Goal: Task Accomplishment & Management: Use online tool/utility

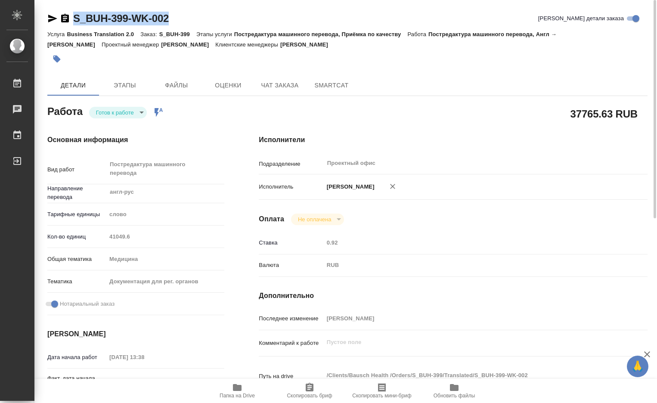
click at [144, 112] on body "🙏 .cls-1 fill:#fff; AWATERA Dmitrieva Olga Работы 0 Чаты График Выйти S_BUH-399…" at bounding box center [328, 201] width 657 height 403
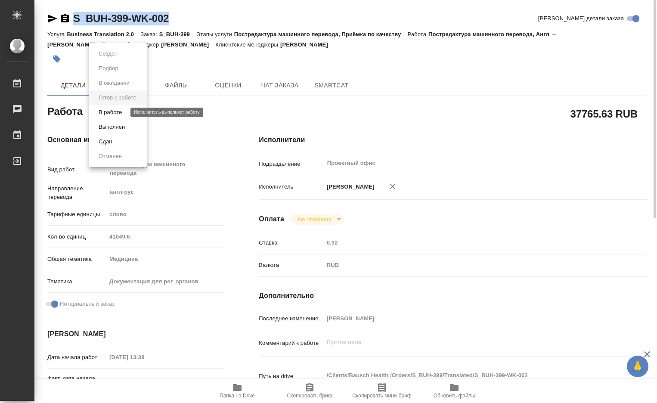
click at [117, 112] on button "В работе" at bounding box center [110, 112] width 28 height 9
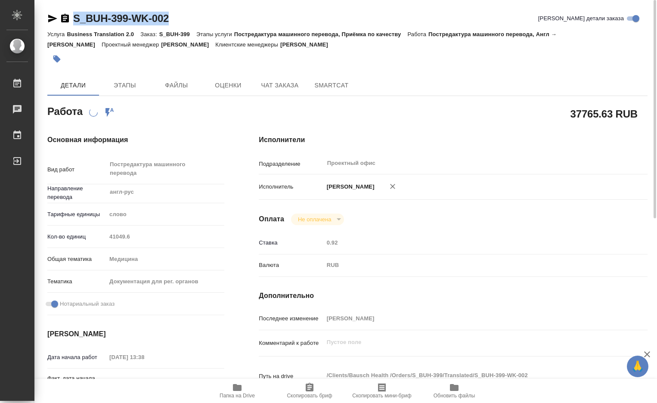
scroll to position [143, 0]
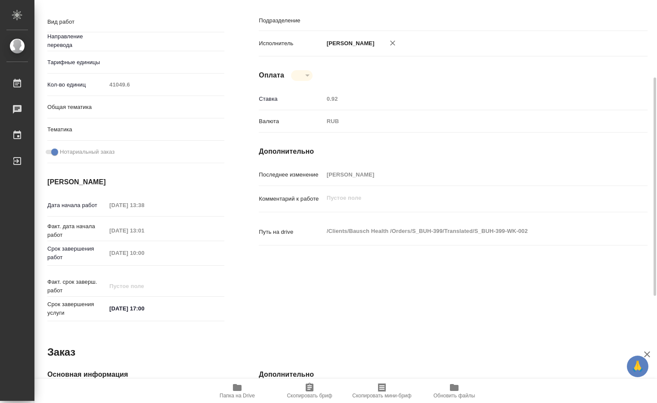
type textarea "x"
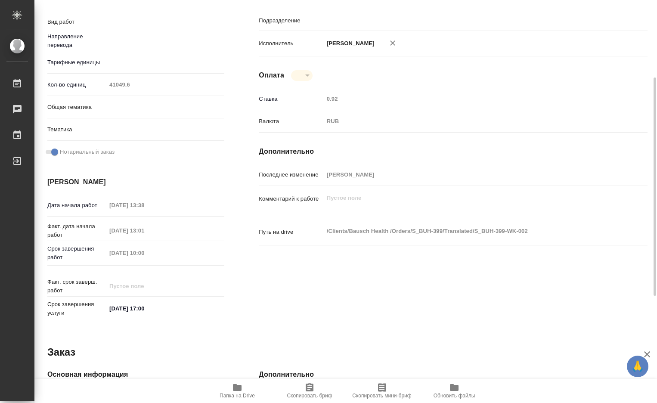
type textarea "x"
type textarea "Постредактура машинного перевода"
type textarea "x"
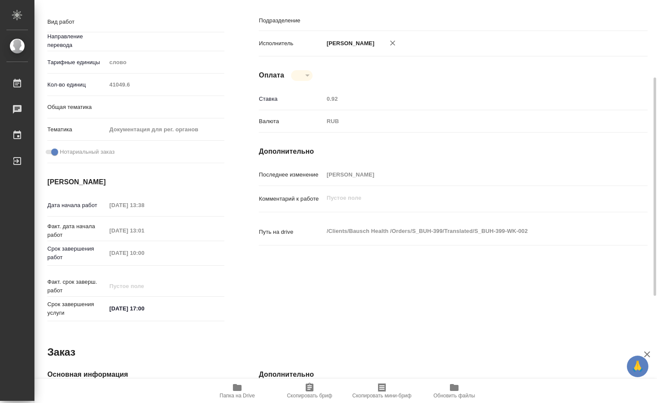
type input "англ-рус"
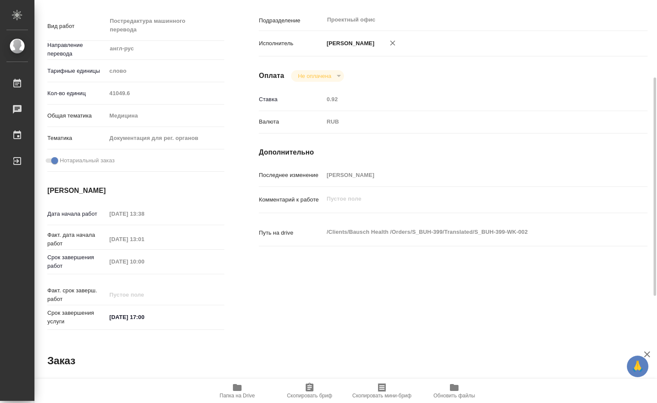
type input "Проектный офис"
type textarea "x"
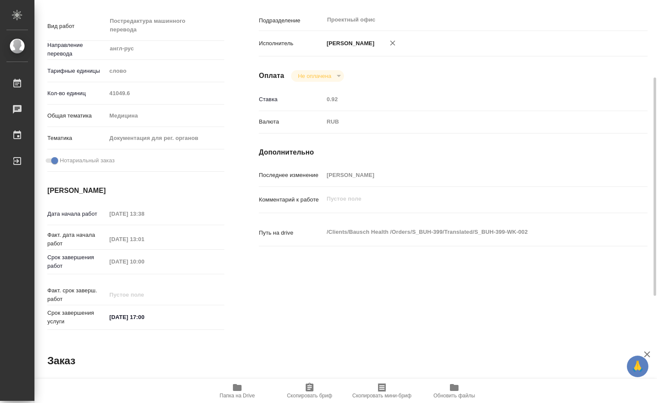
type textarea "x"
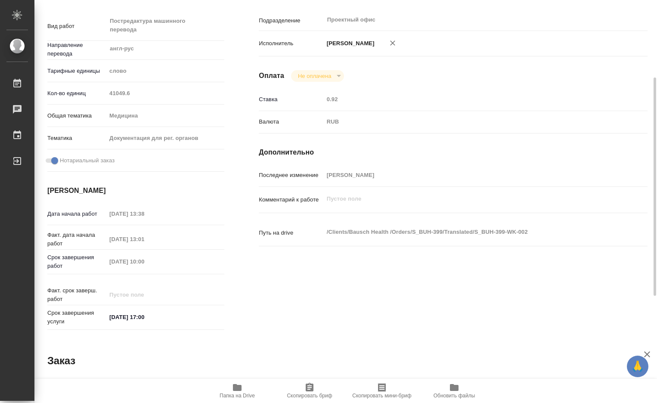
type textarea "x"
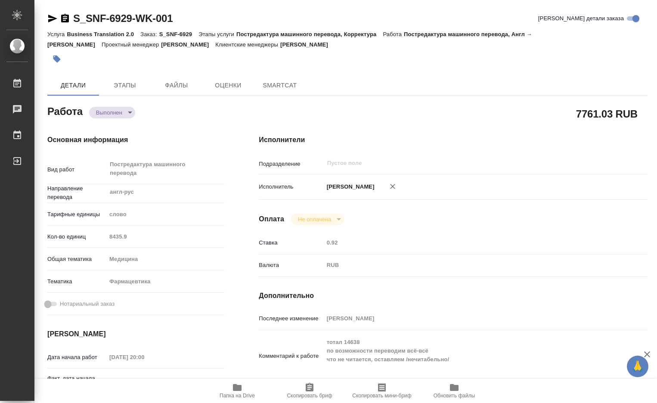
type textarea "x"
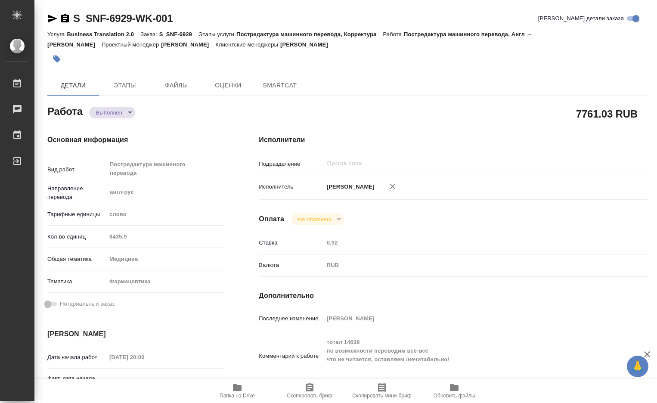
type textarea "x"
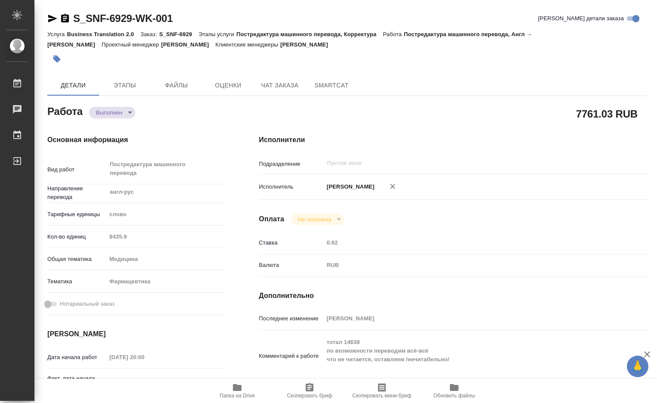
type textarea "x"
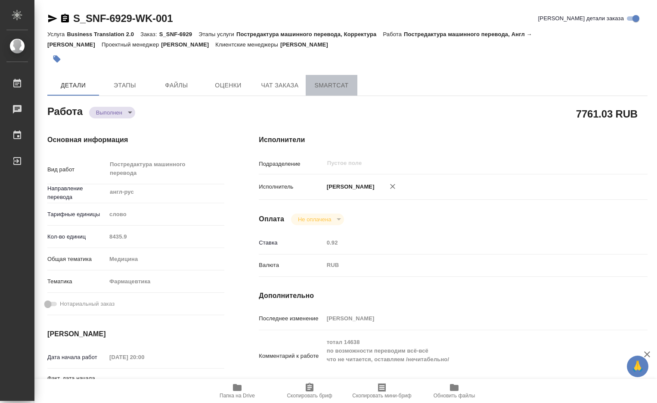
click at [345, 87] on span "SmartCat" at bounding box center [331, 85] width 41 height 11
type textarea "x"
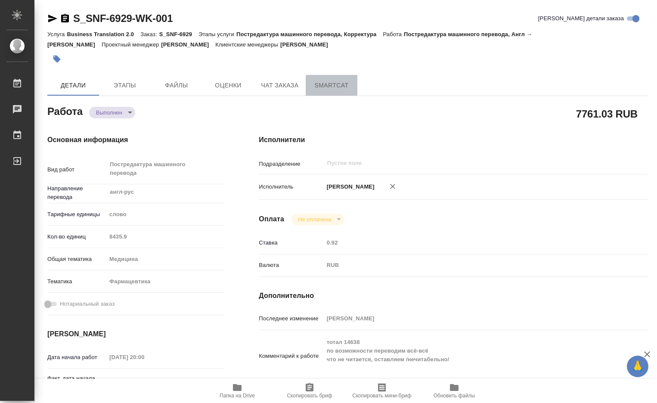
type textarea "x"
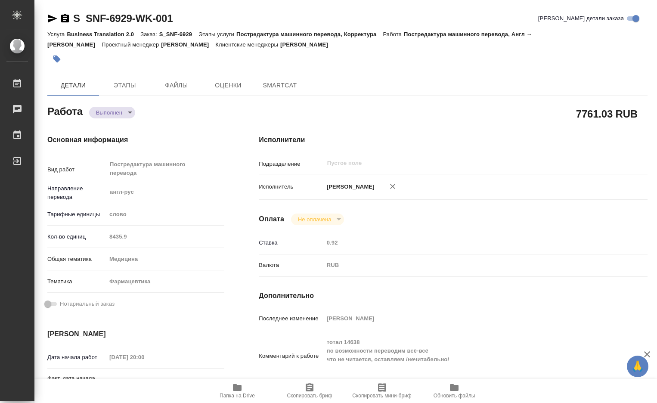
type textarea "x"
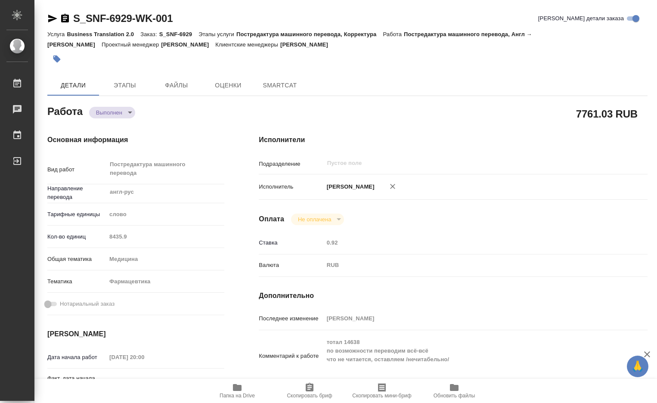
type textarea "x"
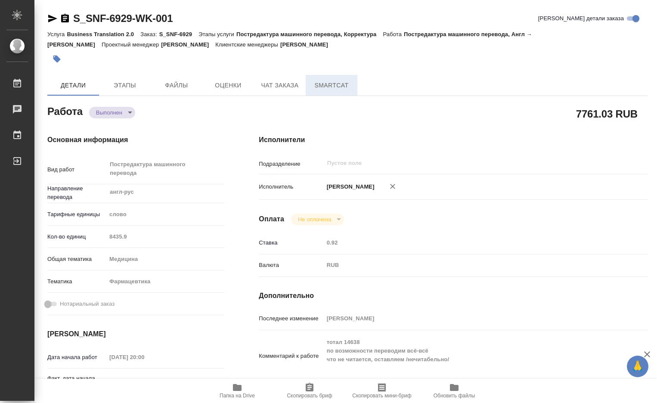
type textarea "x"
click at [335, 89] on span "SmartCat" at bounding box center [331, 85] width 41 height 11
